Goal: Information Seeking & Learning: Learn about a topic

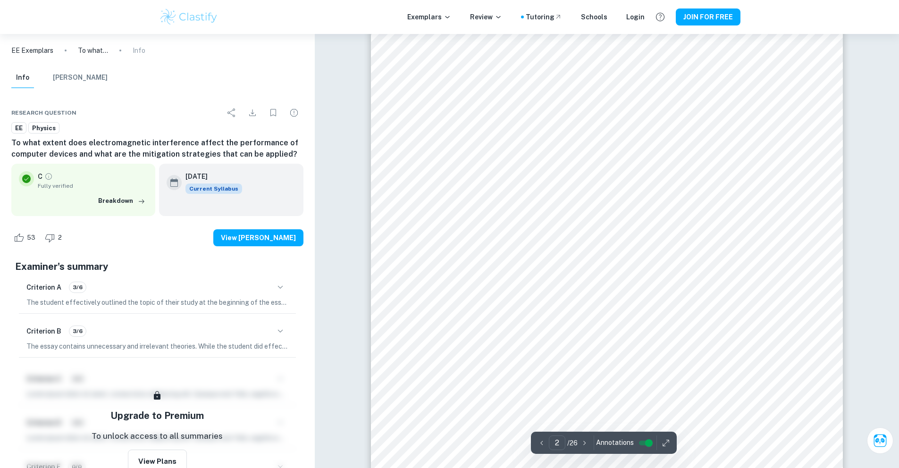
scroll to position [362, 0]
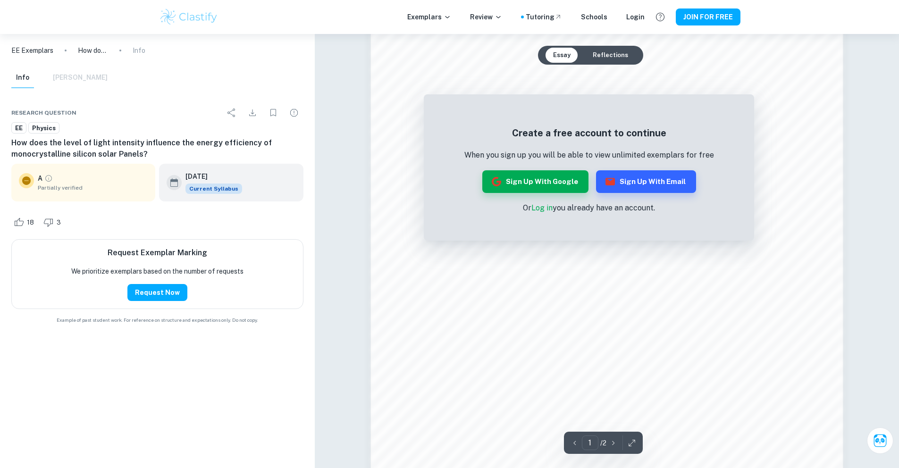
scroll to position [979, 0]
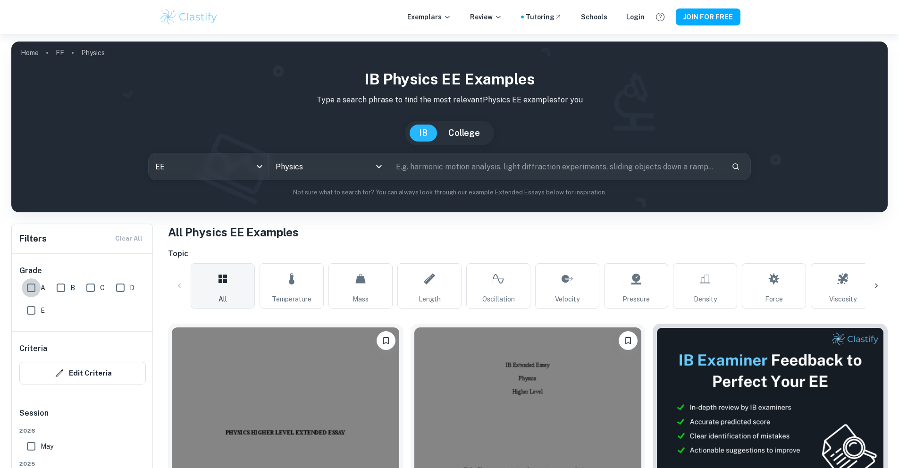
click at [29, 291] on input "A" at bounding box center [31, 287] width 19 height 19
checkbox input "true"
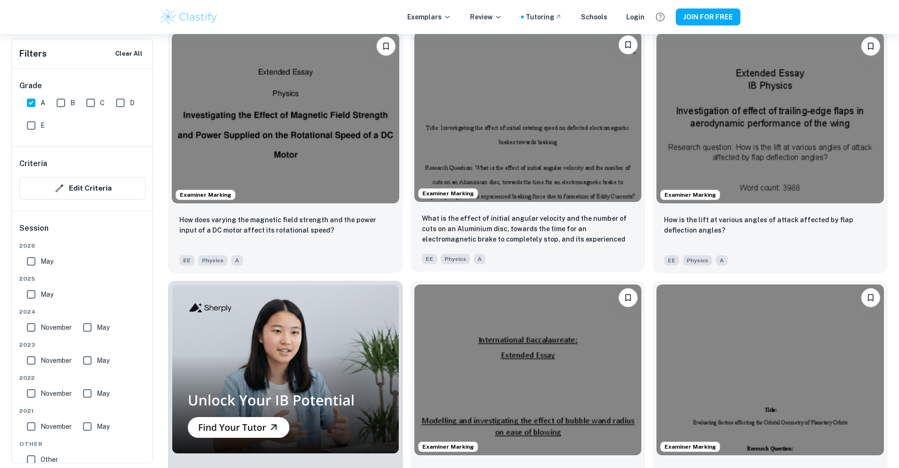
scroll to position [571, 0]
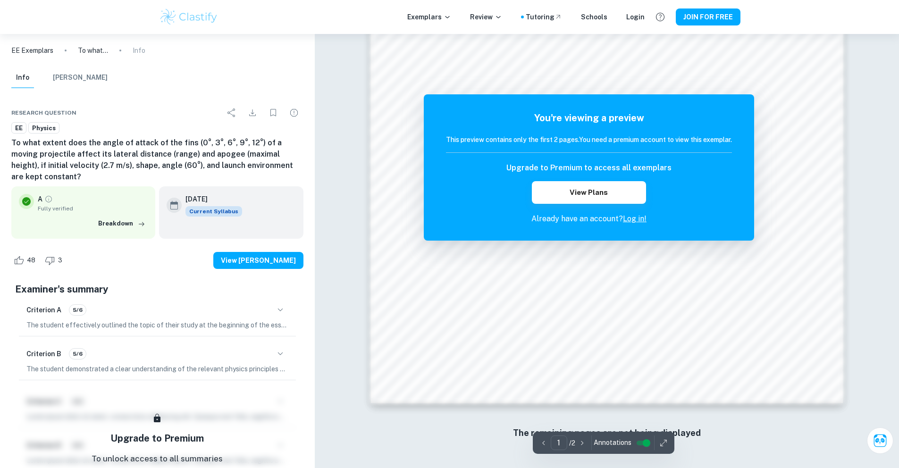
scroll to position [101, 0]
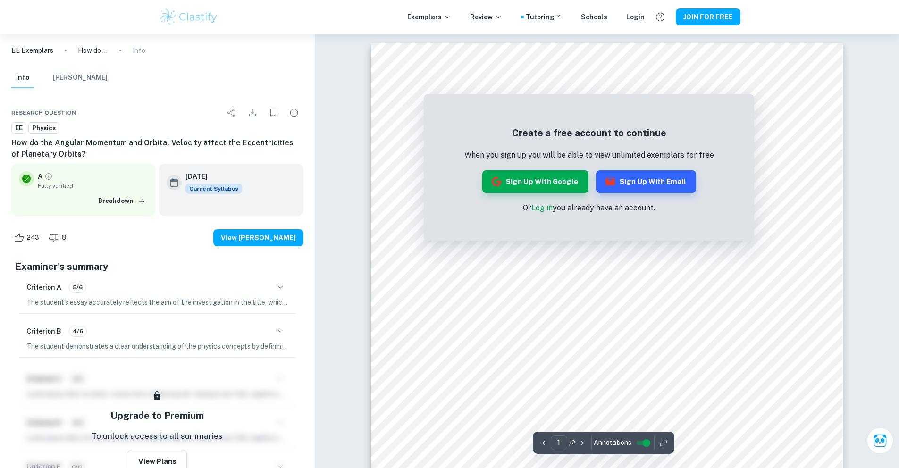
click at [542, 213] on p "Or Log in you already have an account." at bounding box center [589, 207] width 250 height 11
click at [539, 208] on link "Log in" at bounding box center [541, 207] width 21 height 9
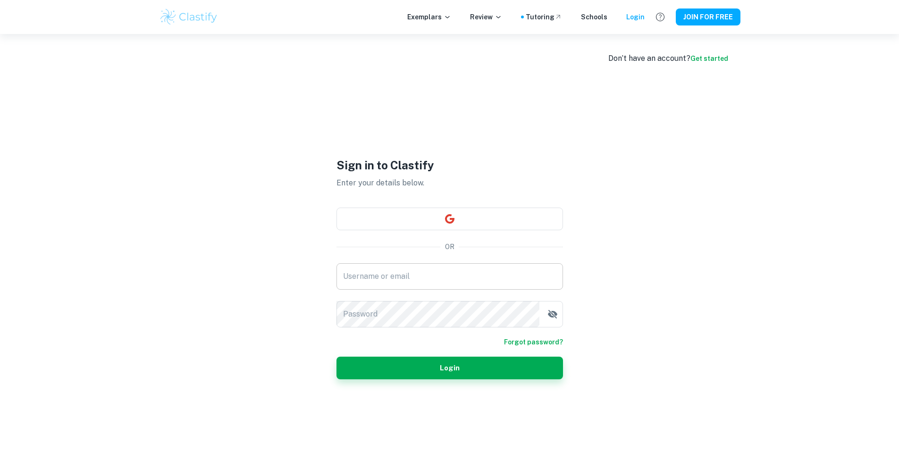
click at [437, 271] on input "Username or email" at bounding box center [450, 276] width 227 height 26
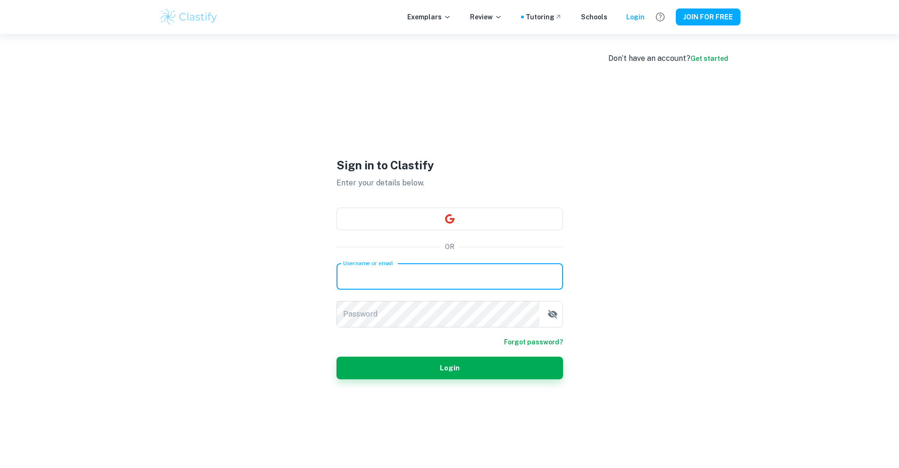
type input "rithwik.arora2008@gmail.com"
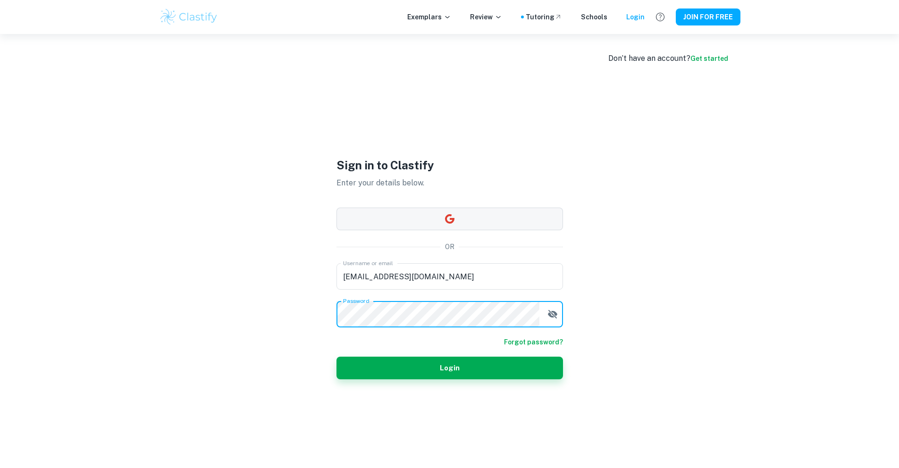
click at [438, 219] on button "button" at bounding box center [450, 219] width 227 height 23
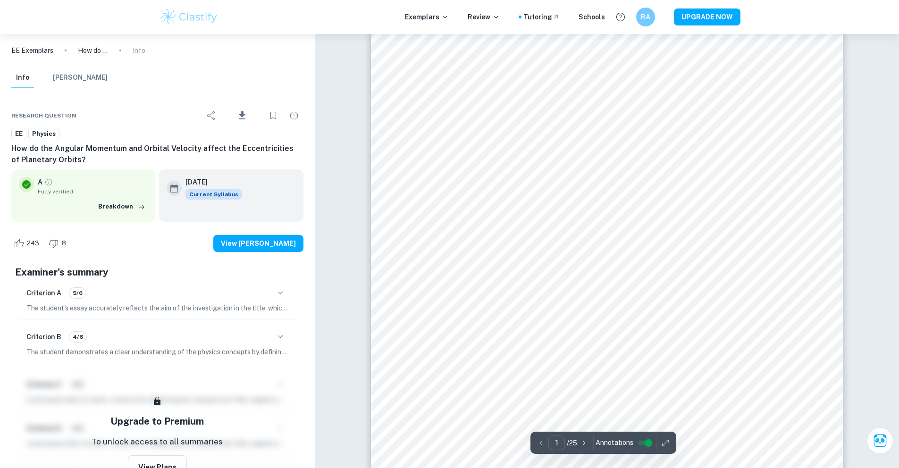
scroll to position [122, 0]
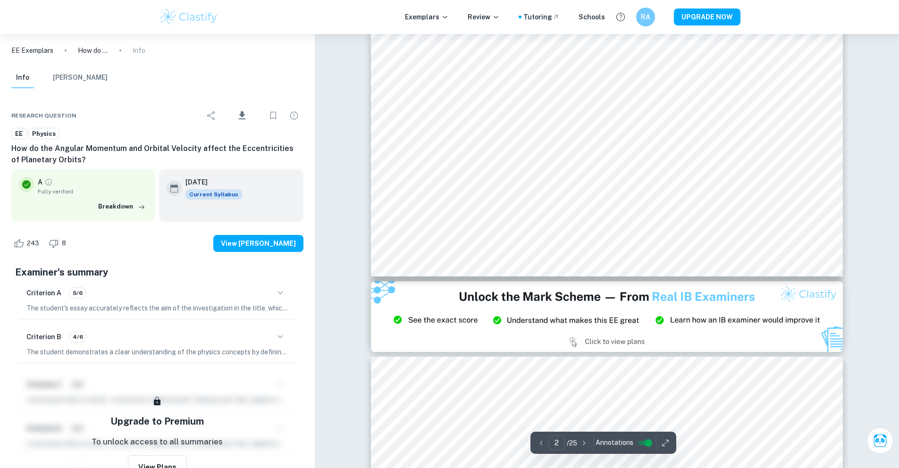
type input "3"
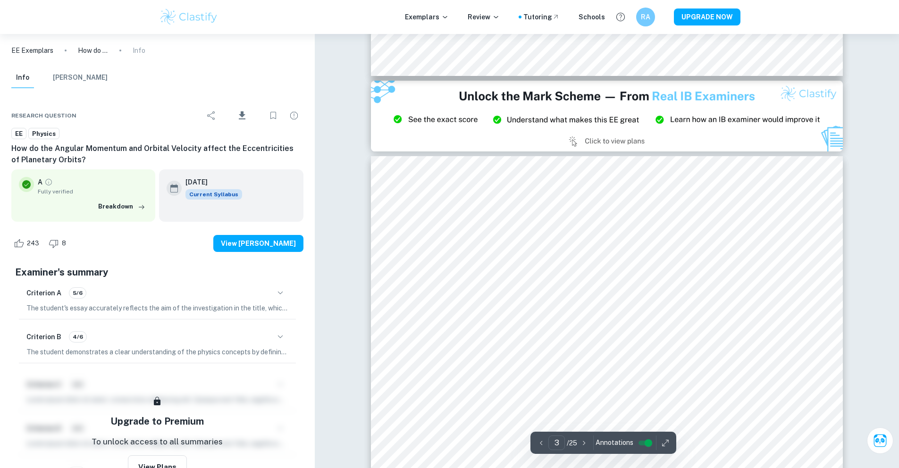
scroll to position [1473, 0]
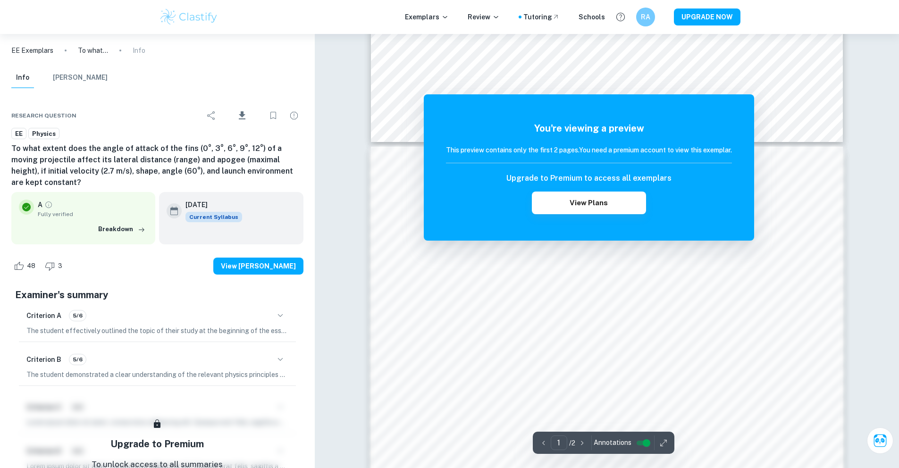
scroll to position [620, 0]
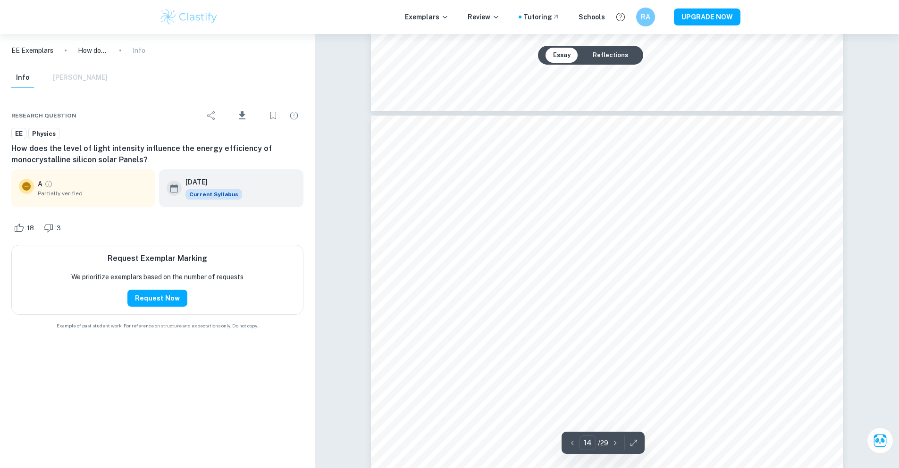
scroll to position [9077, 0]
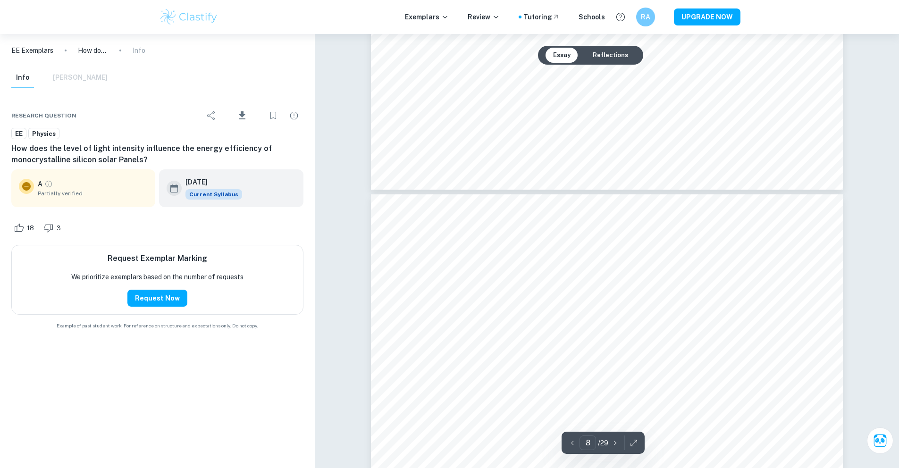
type input "7"
